Goal: Task Accomplishment & Management: Complete application form

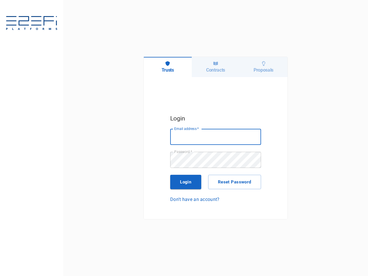
click at [168, 67] on h6 "Trusts" at bounding box center [168, 69] width 12 height 5
click at [216, 67] on h6 "Contracts" at bounding box center [215, 69] width 19 height 5
click at [263, 67] on h6 "Proposals" at bounding box center [264, 69] width 20 height 5
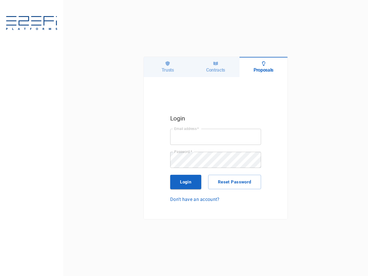
click at [216, 137] on input "Email address   *" at bounding box center [215, 137] width 91 height 16
click at [186, 182] on button "Login" at bounding box center [185, 182] width 31 height 14
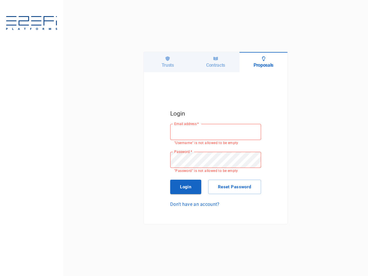
click at [235, 182] on button "Reset Password" at bounding box center [234, 187] width 53 height 14
